Goal: Task Accomplishment & Management: Manage account settings

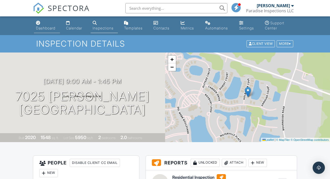
click at [39, 27] on div "Dashboard" at bounding box center [45, 28] width 19 height 4
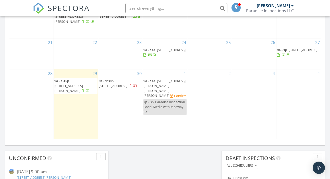
scroll to position [342, 0]
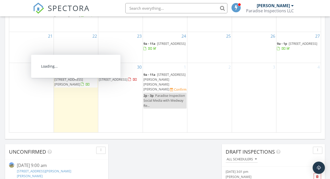
drag, startPoint x: 79, startPoint y: 88, endPoint x: 76, endPoint y: 87, distance: 3.1
click at [76, 86] on span "7025 Holbrook Cv, Bradenton 34202" at bounding box center [68, 81] width 29 height 9
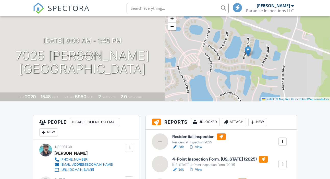
scroll to position [149, 0]
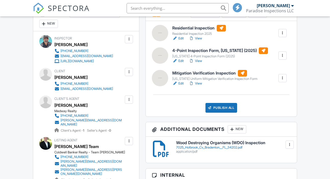
click at [251, 16] on div at bounding box center [252, 13] width 5 height 5
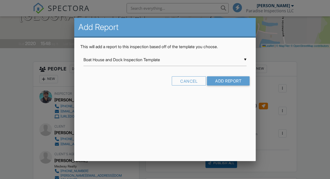
scroll to position [0, 0]
click at [93, 60] on input "Boat House and Dock Inspection Template" at bounding box center [165, 59] width 163 height 13
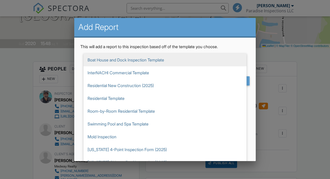
click at [183, 24] on h2 "Add Report" at bounding box center [164, 27] width 173 height 10
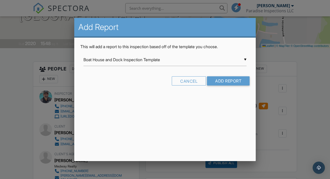
click at [188, 76] on form "▼ Boat House and Dock Inspection Template Boat House and Dock Inspection Templa…" at bounding box center [164, 71] width 169 height 36
click at [188, 79] on div "Cancel" at bounding box center [189, 80] width 34 height 9
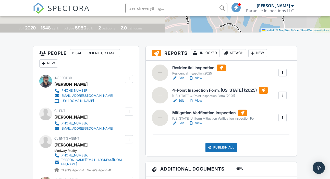
click at [238, 52] on div "Attach" at bounding box center [234, 53] width 25 height 8
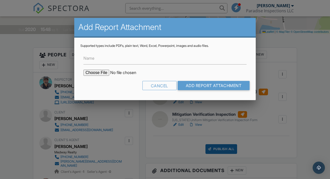
click at [94, 71] on input "file" at bounding box center [127, 72] width 87 height 6
type input "C:\fakepath\WDO Report.pdf"
click at [104, 59] on input "Name" at bounding box center [165, 58] width 163 height 13
paste input "WOOD-DESTROYING ORGANISMS INSPECTION REPORT"
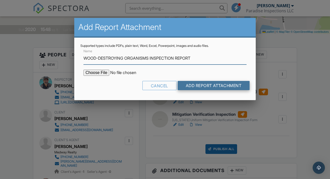
type input "WOOD-DESTROYING ORGANISMS INSPECTION REPORT"
click at [202, 86] on input "Add Report Attachment" at bounding box center [214, 85] width 72 height 9
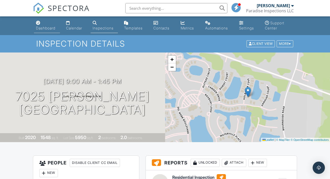
click at [47, 30] on link "Dashboard" at bounding box center [47, 25] width 26 height 15
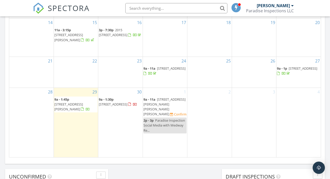
scroll to position [312, 0]
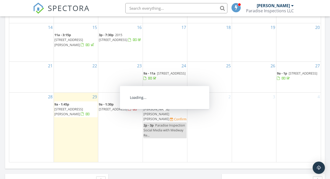
click at [157, 115] on span "159 Francis Dr NE, Port Charlotte 33952" at bounding box center [165, 111] width 42 height 19
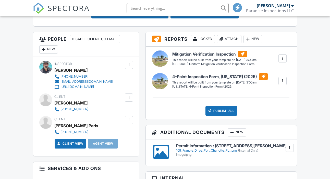
click at [129, 98] on div at bounding box center [128, 97] width 5 height 5
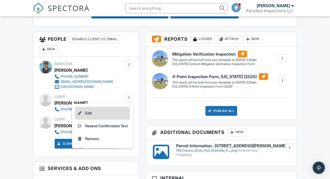
click at [98, 109] on li "Edit" at bounding box center [102, 113] width 55 height 13
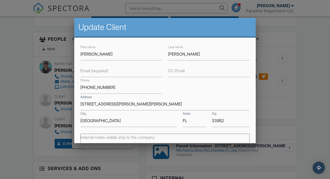
click at [88, 70] on label "Email (required)" at bounding box center [94, 71] width 28 height 6
click at [88, 70] on input "Email (required)" at bounding box center [121, 70] width 82 height 13
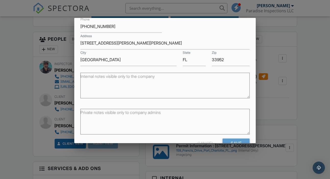
scroll to position [75, 0]
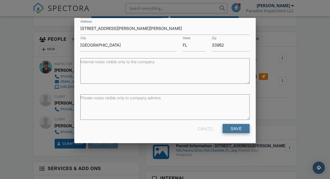
type input "BSWeiss@bellsouth.net"
click at [236, 130] on input "Save" at bounding box center [236, 128] width 27 height 9
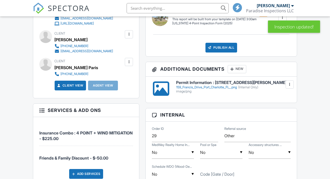
click at [129, 62] on div at bounding box center [128, 61] width 5 height 5
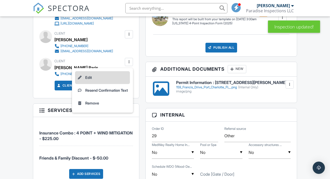
click at [107, 76] on li "Edit" at bounding box center [102, 77] width 55 height 13
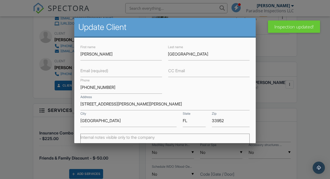
click at [94, 72] on label "Email (required)" at bounding box center [94, 71] width 28 height 6
click at [94, 72] on input "Email (required)" at bounding box center [121, 70] width 82 height 13
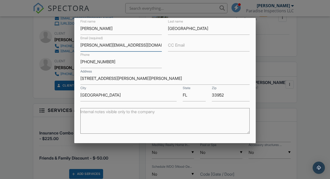
scroll to position [75, 0]
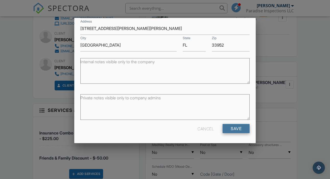
type input "Debra.Paris2@gmail.com"
click at [237, 125] on input "Save" at bounding box center [236, 128] width 27 height 9
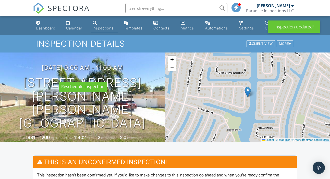
click at [0, 0] on div at bounding box center [0, 0] width 0 height 0
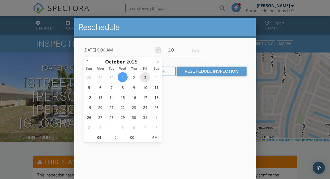
type input "[DATE] 9:00 AM"
click at [174, 121] on div "Reschedule [DATE] 9:00 AM 2.0 Warning: this date/time is in the past. Cancel Re…" at bounding box center [165, 107] width 182 height 179
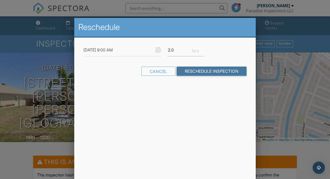
click at [202, 69] on input "Reschedule Inspection" at bounding box center [212, 70] width 70 height 9
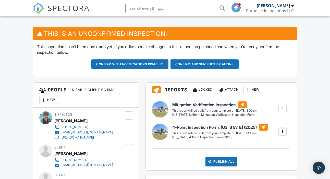
scroll to position [128, 0]
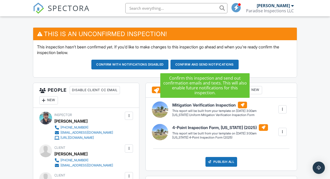
click at [199, 62] on button "Confirm and send notifications" at bounding box center [205, 65] width 68 height 10
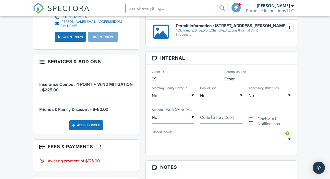
scroll to position [266, 0]
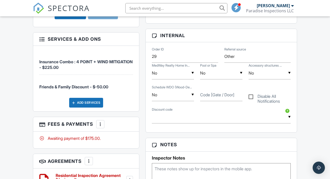
click at [99, 122] on div at bounding box center [100, 123] width 5 height 5
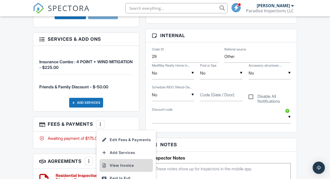
click at [119, 159] on li "View Invoice" at bounding box center [126, 165] width 53 height 13
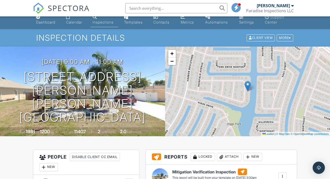
scroll to position [0, 0]
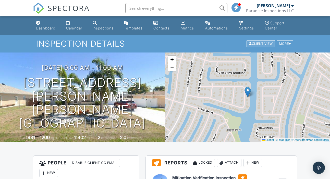
click at [266, 46] on div "Client View" at bounding box center [261, 43] width 28 height 7
click at [255, 43] on div "Client View" at bounding box center [261, 43] width 28 height 7
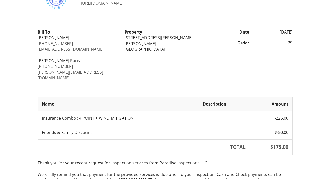
scroll to position [38, 0]
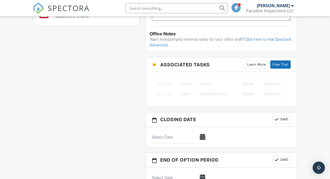
scroll to position [451, 0]
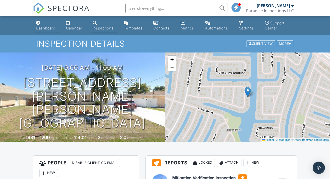
click at [43, 30] on link "Dashboard" at bounding box center [47, 25] width 26 height 15
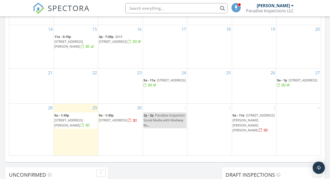
scroll to position [341, 0]
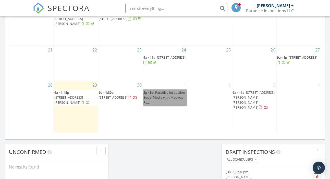
click at [154, 96] on div "1 2p - 3p Paradise Inspection Social Media with Medway Re..." at bounding box center [165, 107] width 44 height 52
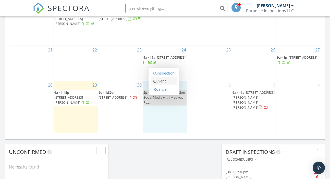
click at [159, 83] on link "Event" at bounding box center [164, 81] width 26 height 8
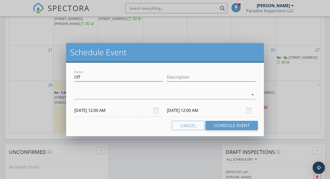
click at [91, 76] on input "Off" at bounding box center [118, 77] width 89 height 8
type input "Integrity"
click at [115, 92] on div at bounding box center [161, 94] width 175 height 8
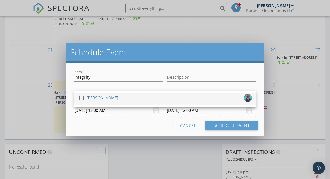
click at [79, 97] on div at bounding box center [81, 97] width 9 height 9
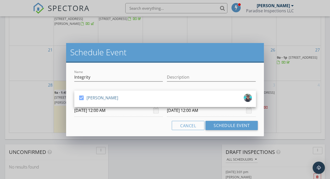
click at [101, 108] on input "[DATE] 12:00 AM" at bounding box center [118, 110] width 89 height 13
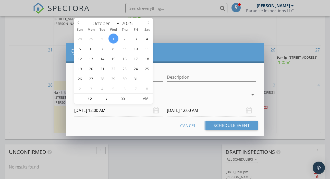
click at [100, 109] on input "[DATE] 12:00 AM" at bounding box center [118, 110] width 89 height 13
click at [90, 100] on input "12" at bounding box center [89, 99] width 31 height 10
type input "11"
type input "[DATE] 11:00 PM"
click at [102, 101] on span at bounding box center [104, 101] width 4 height 5
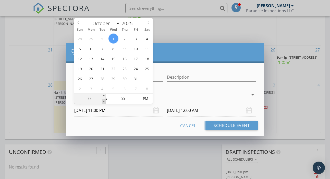
type input "[DATE] 11:00 PM"
type input "10"
type input "[DATE] 10:00 PM"
click at [103, 101] on span at bounding box center [104, 101] width 4 height 5
type input "[DATE] 10:00 PM"
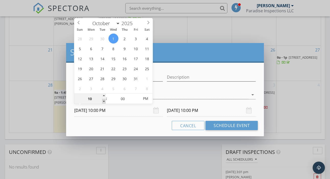
type input "09"
type input "10/01/2025 9:00 PM"
click at [103, 101] on span at bounding box center [104, 101] width 4 height 5
type input "10/02/2025 9:00 PM"
type input "10/01/2025 9:00 AM"
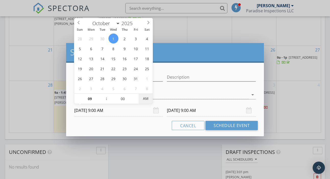
click at [143, 99] on span "AM" at bounding box center [146, 98] width 14 height 10
click at [182, 111] on input "10/02/2025 9:00 AM" at bounding box center [211, 110] width 89 height 13
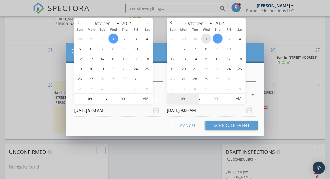
type input "10/01/2025 9:00 AM"
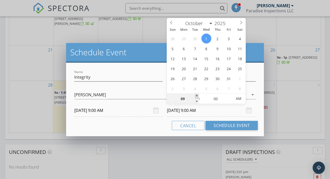
type input "10"
type input "10/01/2025 10:00 AM"
click at [197, 95] on span at bounding box center [197, 96] width 4 height 5
type input "11"
type input "10/01/2025 11:00 AM"
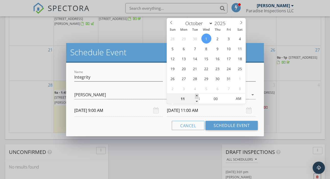
click at [197, 95] on span at bounding box center [197, 96] width 4 height 5
type input "12"
type input "10/01/2025 12:00 PM"
click at [197, 95] on span at bounding box center [197, 96] width 4 height 5
type input "01"
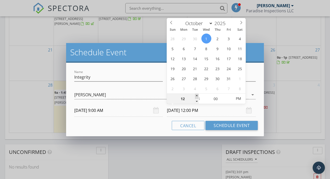
type input "10/01/2025 1:00 PM"
click at [195, 95] on span at bounding box center [197, 96] width 4 height 5
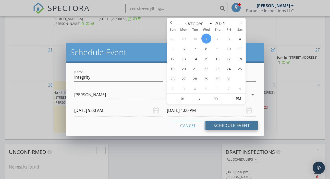
click at [227, 126] on button "Schedule Event" at bounding box center [232, 125] width 52 height 9
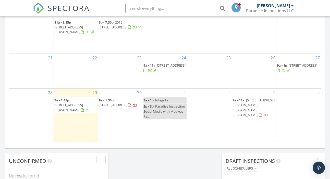
scroll to position [334, 0]
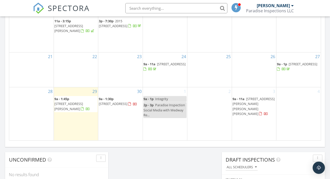
click at [64, 108] on span "7025 Holbrook Cv, Bradenton 34202" at bounding box center [68, 105] width 29 height 9
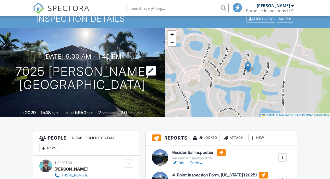
click at [151, 72] on div at bounding box center [151, 70] width 10 height 9
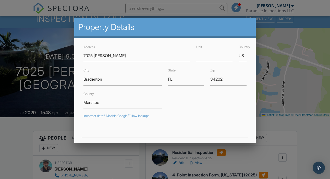
click at [26, 37] on div at bounding box center [165, 85] width 330 height 223
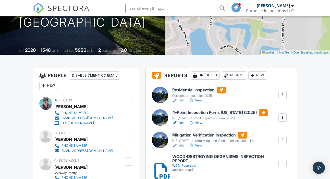
scroll to position [87, 0]
